Goal: Task Accomplishment & Management: Complete application form

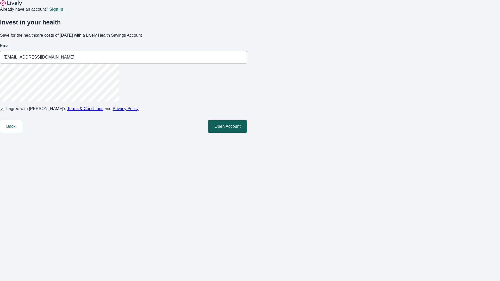
click at [247, 133] on button "Open Account" at bounding box center [227, 126] width 39 height 12
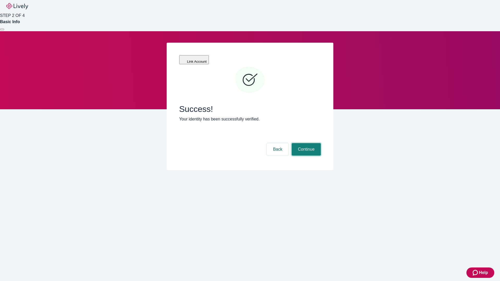
click at [305, 143] on button "Continue" at bounding box center [305, 149] width 29 height 12
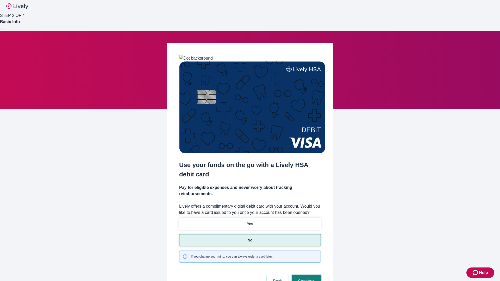
click at [305, 275] on button "Continue" at bounding box center [305, 281] width 29 height 12
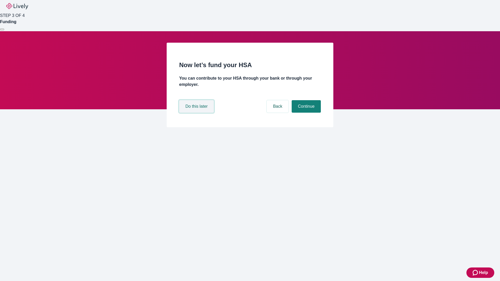
click at [197, 113] on button "Do this later" at bounding box center [196, 106] width 35 height 12
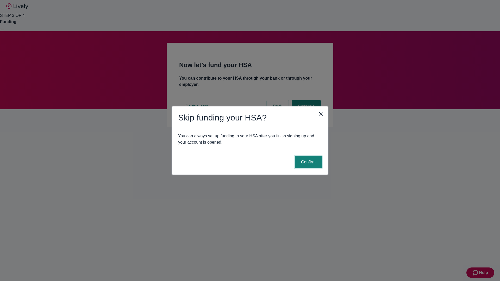
click at [307, 162] on button "Confirm" at bounding box center [308, 162] width 27 height 12
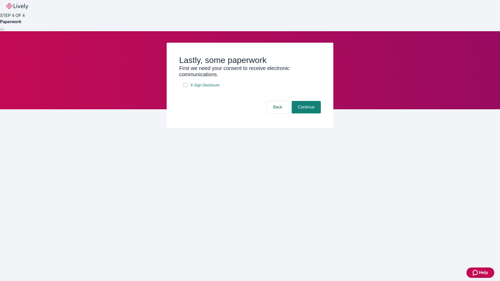
click at [185, 87] on input "E-Sign Disclosure" at bounding box center [185, 85] width 4 height 4
checkbox input "true"
click at [305, 113] on button "Continue" at bounding box center [305, 107] width 29 height 12
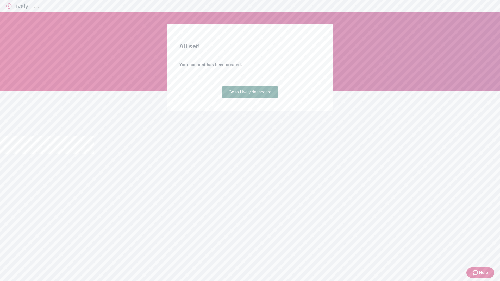
click at [250, 98] on link "Go to Lively dashboard" at bounding box center [249, 92] width 55 height 12
